Goal: Find specific page/section: Find specific page/section

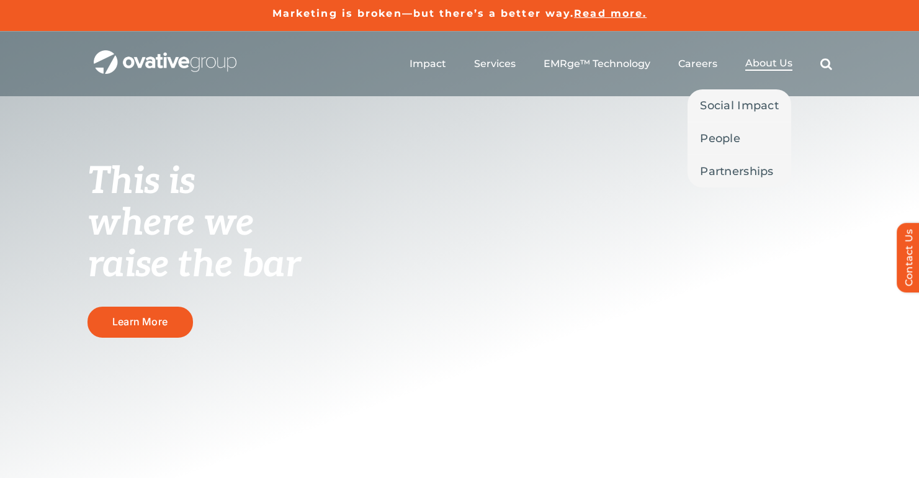
click at [758, 67] on span "About Us" at bounding box center [768, 63] width 47 height 12
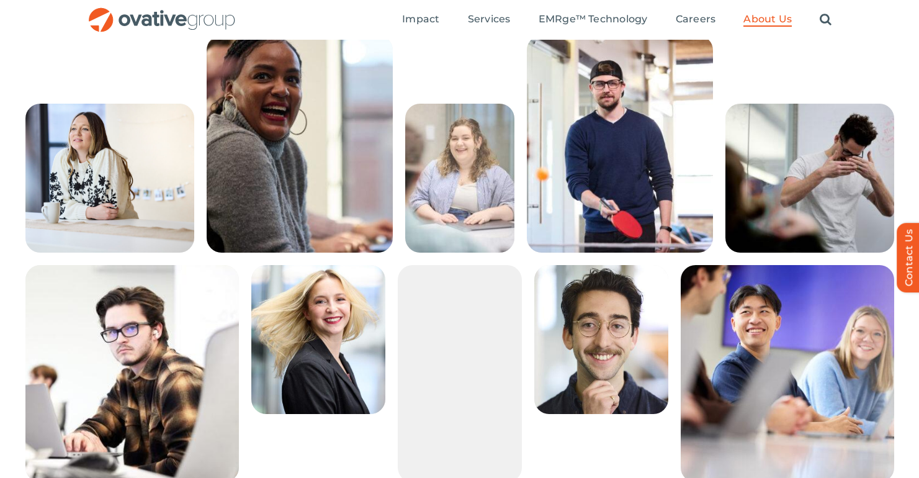
scroll to position [2133, 0]
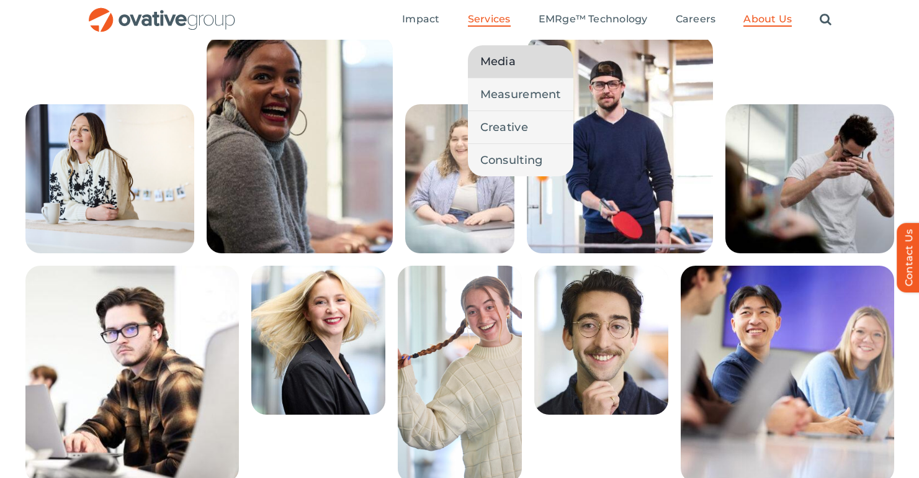
click at [495, 63] on span "Media" at bounding box center [497, 61] width 35 height 17
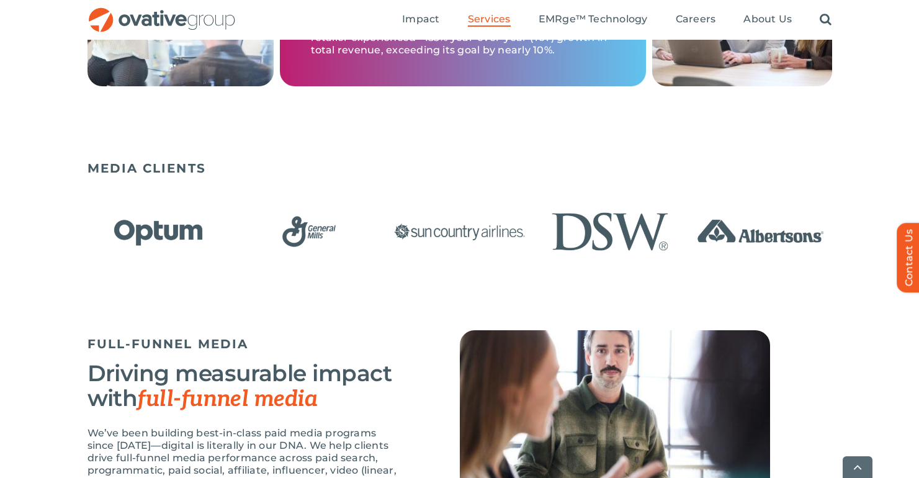
scroll to position [791, 0]
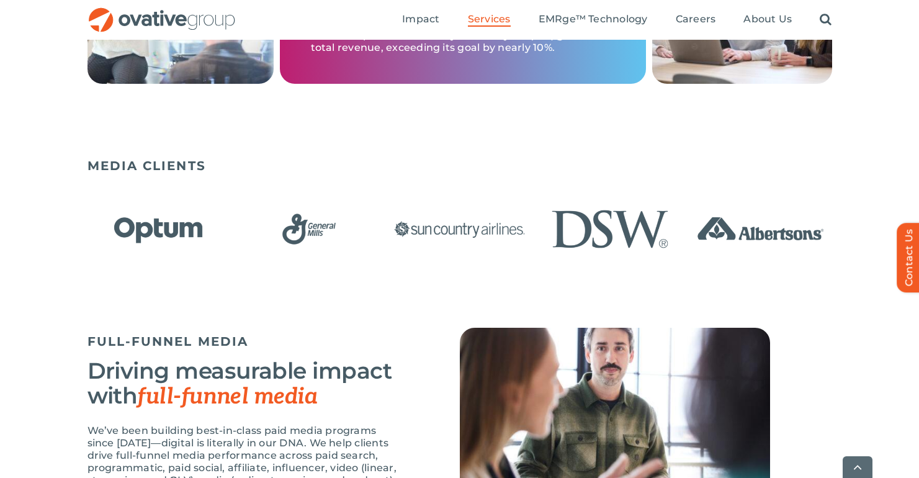
click at [351, 274] on div "MEDIA CLIENTS" at bounding box center [460, 221] width 745 height 138
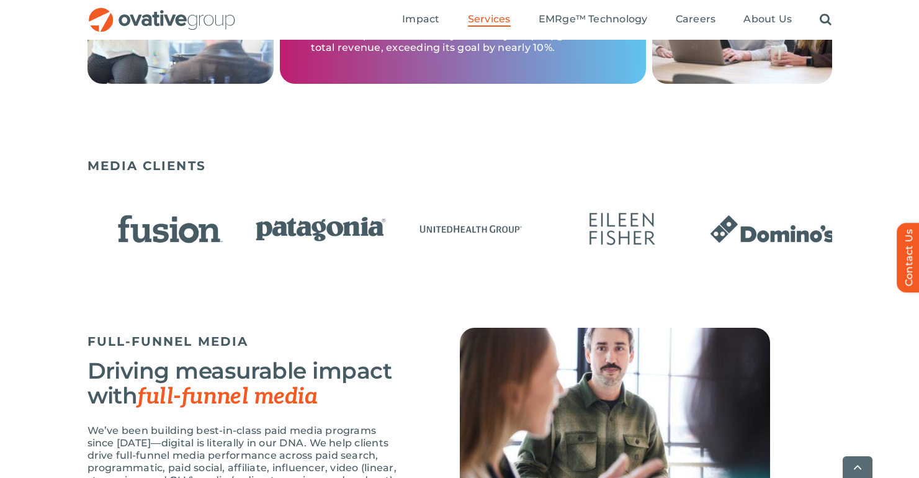
click at [163, 266] on div "MEDIA CLIENTS" at bounding box center [460, 221] width 745 height 138
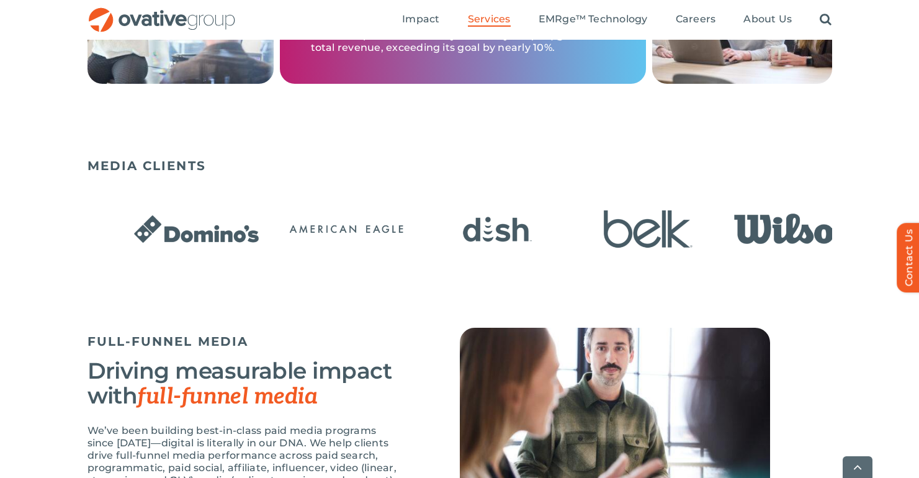
click at [178, 280] on div "MEDIA CLIENTS" at bounding box center [460, 221] width 745 height 138
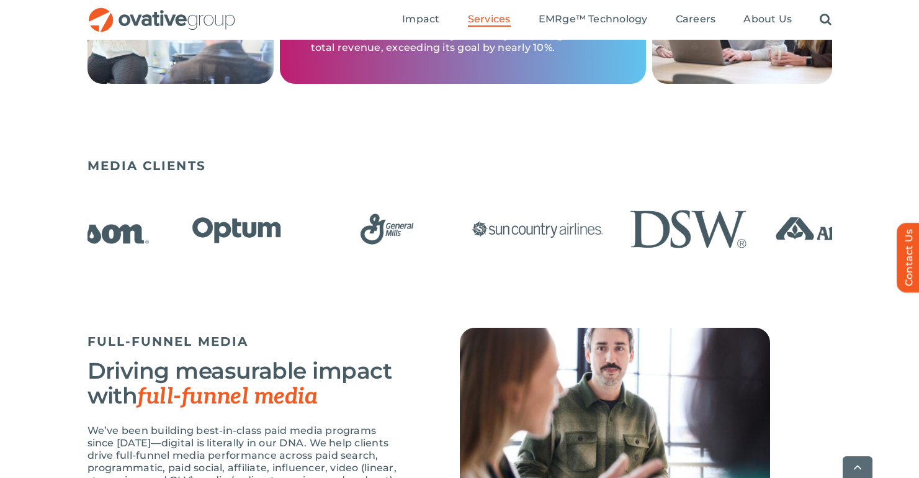
click at [268, 269] on div "MEDIA CLIENTS" at bounding box center [460, 221] width 745 height 138
